Goal: Transaction & Acquisition: Purchase product/service

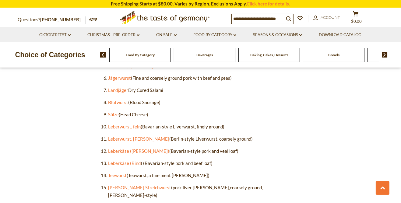
scroll to position [447, 0]
click at [119, 19] on link "Fleischwurst" at bounding box center [121, 16] width 26 height 5
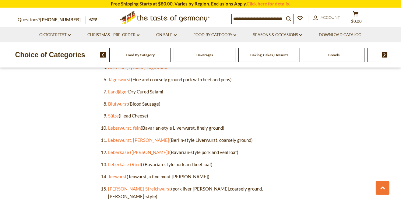
click at [116, 33] on link "Gelbwurst" at bounding box center [118, 30] width 21 height 5
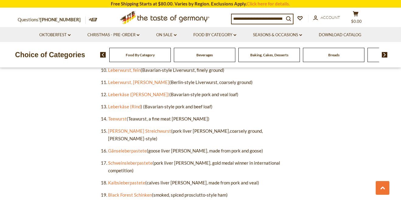
scroll to position [508, 0]
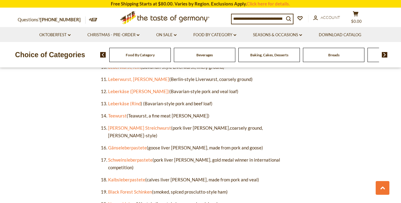
click at [116, 21] on link "Jägerwurst" at bounding box center [119, 18] width 23 height 5
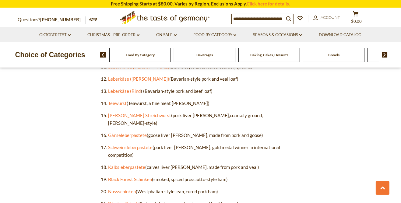
scroll to position [521, 0]
click at [119, 21] on link "Landjäger" at bounding box center [118, 17] width 20 height 5
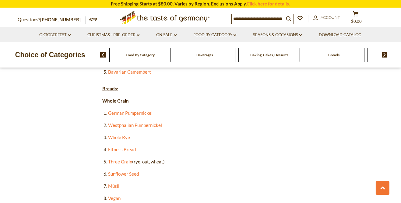
scroll to position [730, 0]
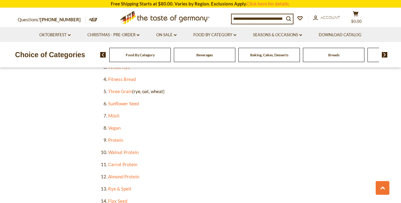
scroll to position [809, 0]
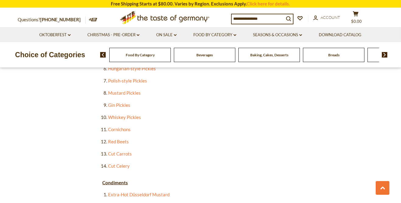
scroll to position [1166, 0]
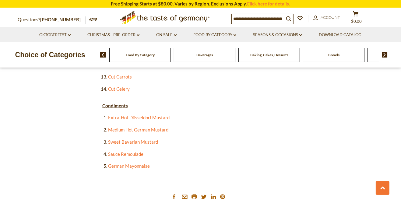
scroll to position [1243, 0]
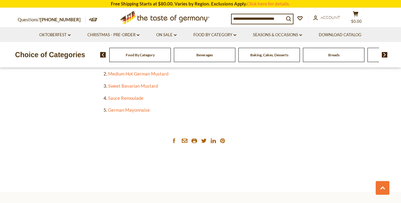
scroll to position [1302, 0]
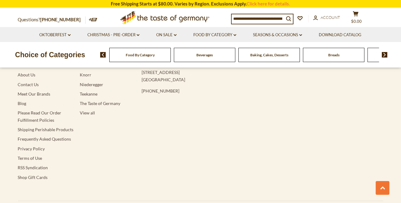
scroll to position [1551, 0]
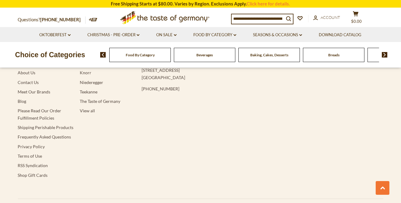
scroll to position [1555, 0]
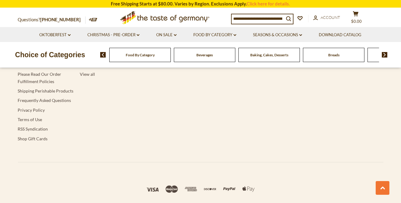
scroll to position [1590, 0]
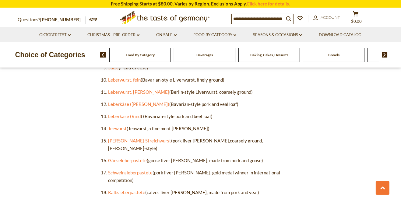
scroll to position [496, 0]
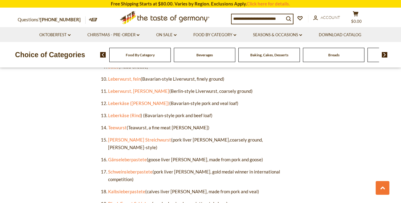
click at [110, 9] on link "Bierwurst" at bounding box center [118, 5] width 20 height 5
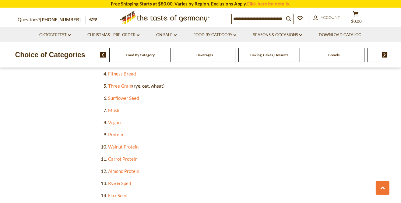
scroll to position [808, 0]
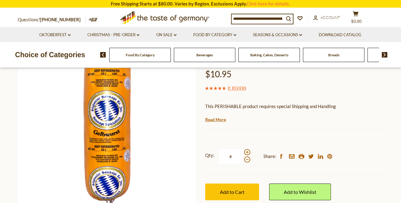
scroll to position [105, 0]
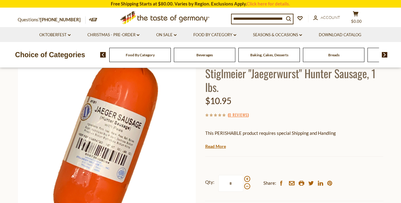
scroll to position [77, 0]
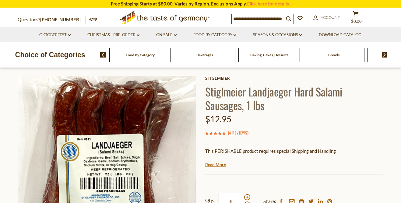
scroll to position [60, 0]
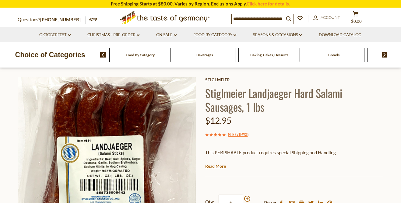
click at [79, 203] on img at bounding box center [107, 166] width 178 height 178
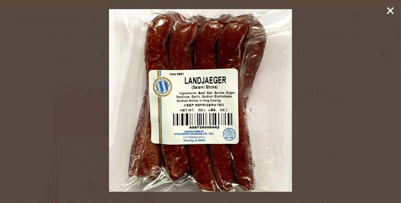
click at [389, 12] on line at bounding box center [390, 11] width 6 height 6
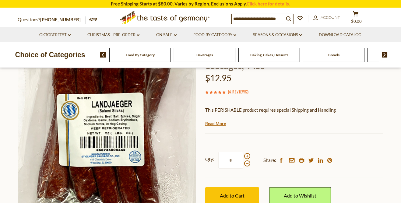
scroll to position [107, 0]
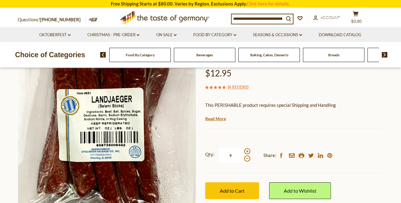
click at [236, 194] on span "Add to Cart" at bounding box center [232, 191] width 25 height 6
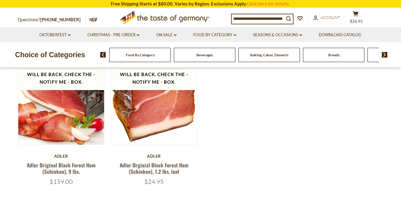
scroll to position [99, 0]
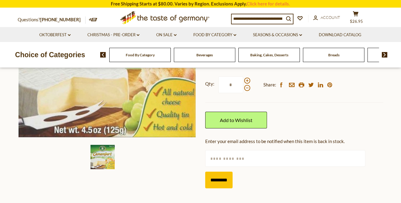
scroll to position [169, 0]
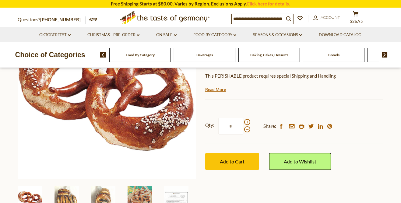
scroll to position [145, 0]
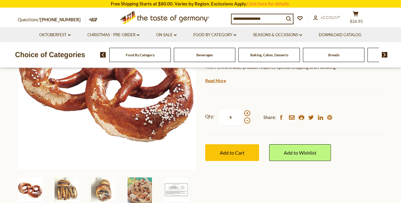
click at [228, 161] on button "Add to Cart" at bounding box center [232, 152] width 54 height 17
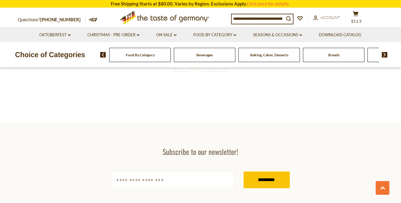
scroll to position [1482, 0]
click at [207, 71] on link "2" at bounding box center [207, 65] width 14 height 14
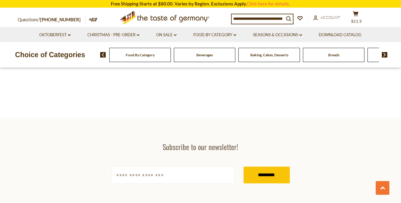
scroll to position [1507, 0]
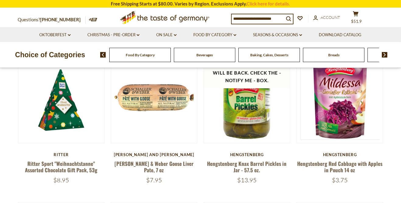
scroll to position [134, 0]
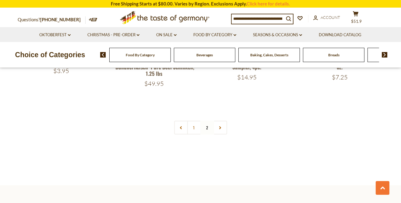
scroll to position [534, 0]
click at [194, 134] on link "1" at bounding box center [194, 128] width 14 height 14
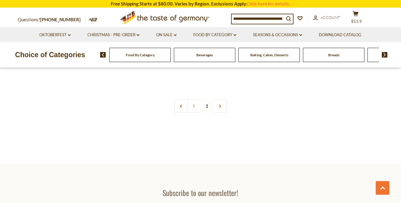
scroll to position [559, 0]
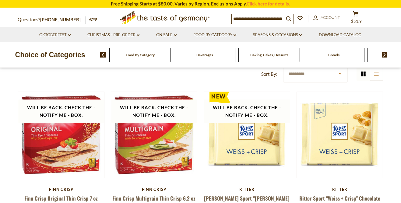
click at [44, 133] on link at bounding box center [61, 135] width 72 height 72
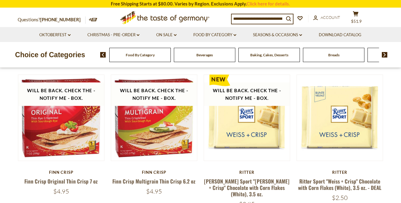
scroll to position [124, 0]
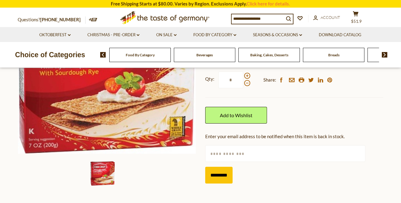
scroll to position [162, 0]
click at [216, 123] on link "Add to Wishlist" at bounding box center [236, 115] width 62 height 17
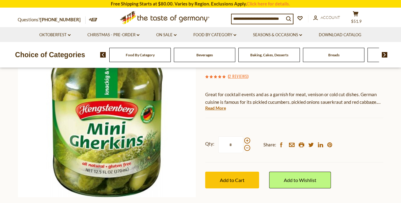
scroll to position [122, 0]
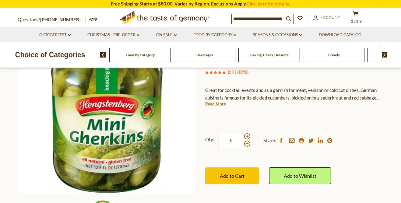
click at [214, 184] on button "Add to Cart" at bounding box center [232, 175] width 54 height 17
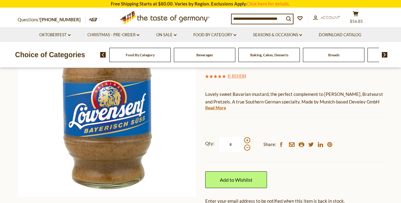
scroll to position [121, 0]
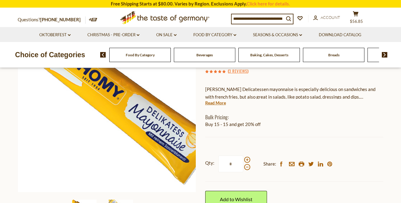
scroll to position [123, 0]
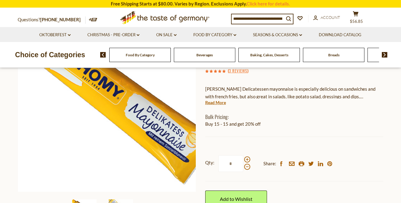
click at [214, 106] on link "Read More" at bounding box center [215, 103] width 21 height 6
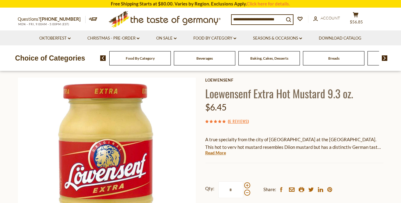
scroll to position [58, 0]
click at [207, 156] on link "Read More" at bounding box center [215, 152] width 21 height 6
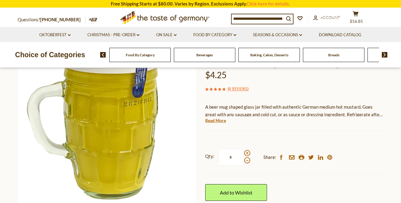
scroll to position [105, 0]
click at [208, 124] on link "Read More" at bounding box center [215, 121] width 21 height 6
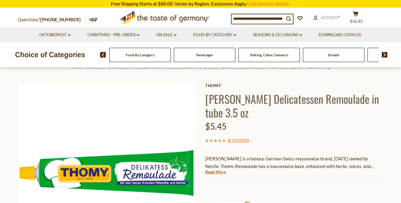
scroll to position [53, 0]
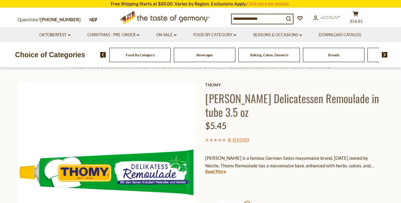
click at [215, 174] on link "Read More" at bounding box center [215, 171] width 21 height 6
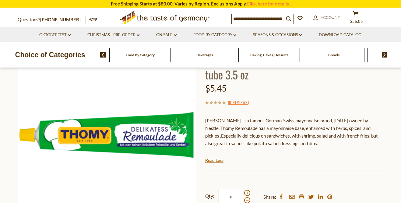
scroll to position [91, 0]
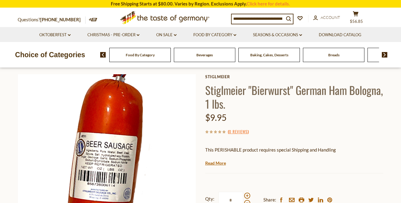
scroll to position [61, 0]
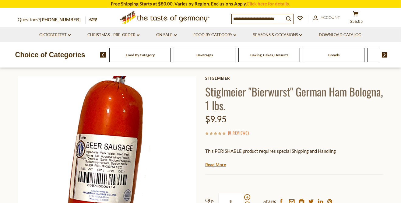
click at [214, 168] on link "Read More" at bounding box center [215, 165] width 21 height 6
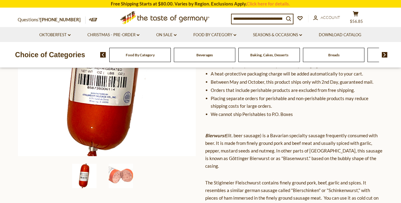
scroll to position [161, 0]
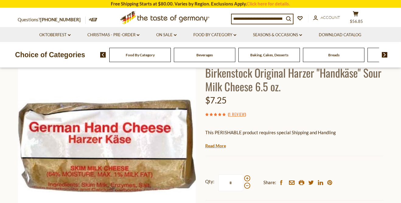
scroll to position [78, 0]
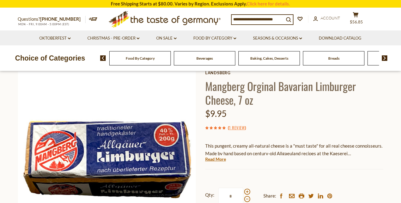
scroll to position [65, 0]
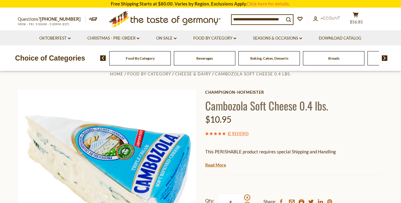
scroll to position [46, 0]
click at [213, 168] on link "Read More" at bounding box center [215, 165] width 21 height 6
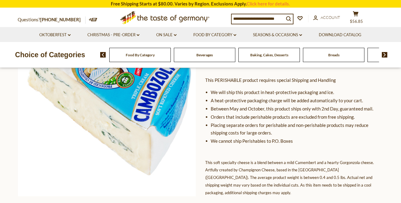
scroll to position [117, 0]
